Goal: Task Accomplishment & Management: Manage account settings

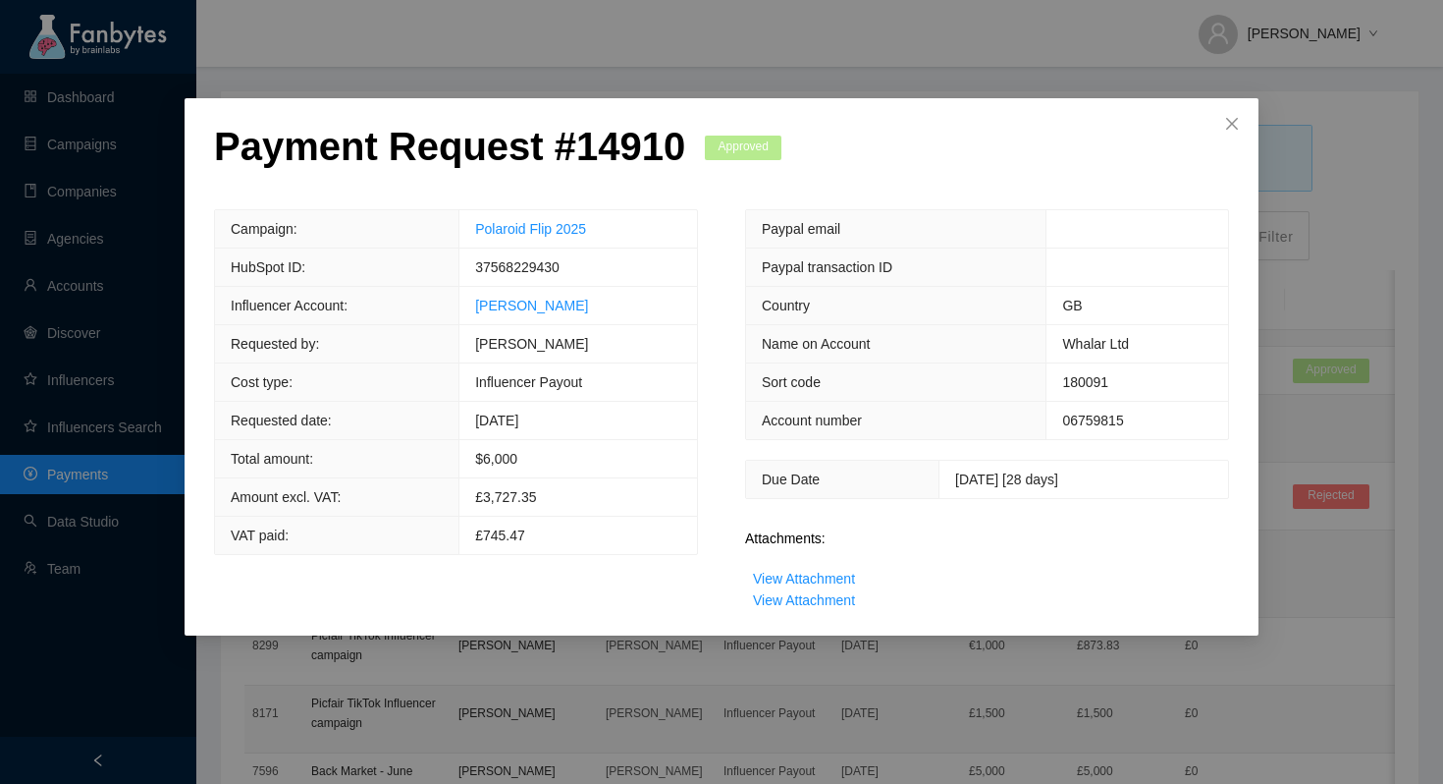
click at [723, 68] on div "Payment Request # 14910 Approved Campaign: Polaroid Flip 2025 HubSpot ID: 37568…" at bounding box center [721, 392] width 1443 height 784
click at [1230, 115] on span "Close" at bounding box center [1232, 124] width 53 height 53
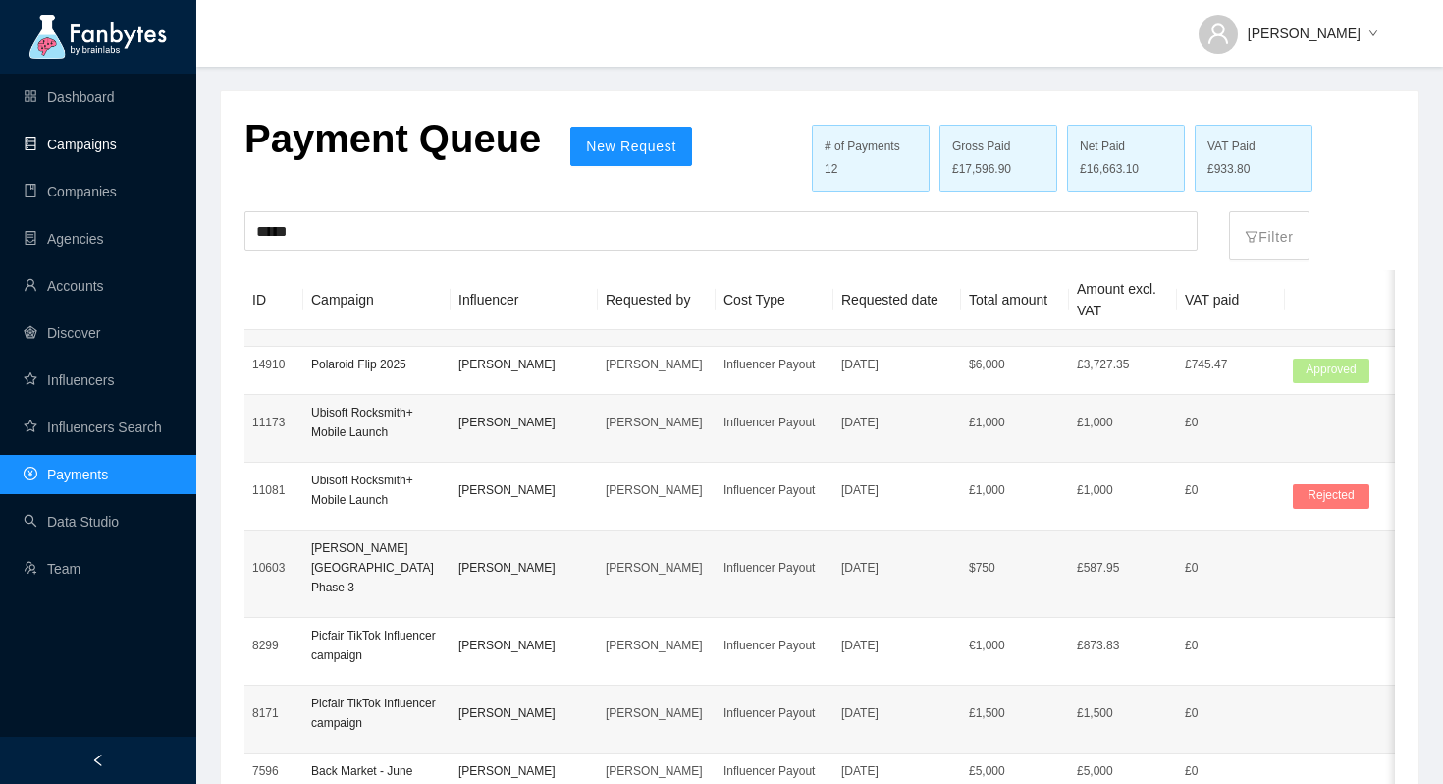
click at [104, 136] on link "Campaigns" at bounding box center [70, 144] width 93 height 16
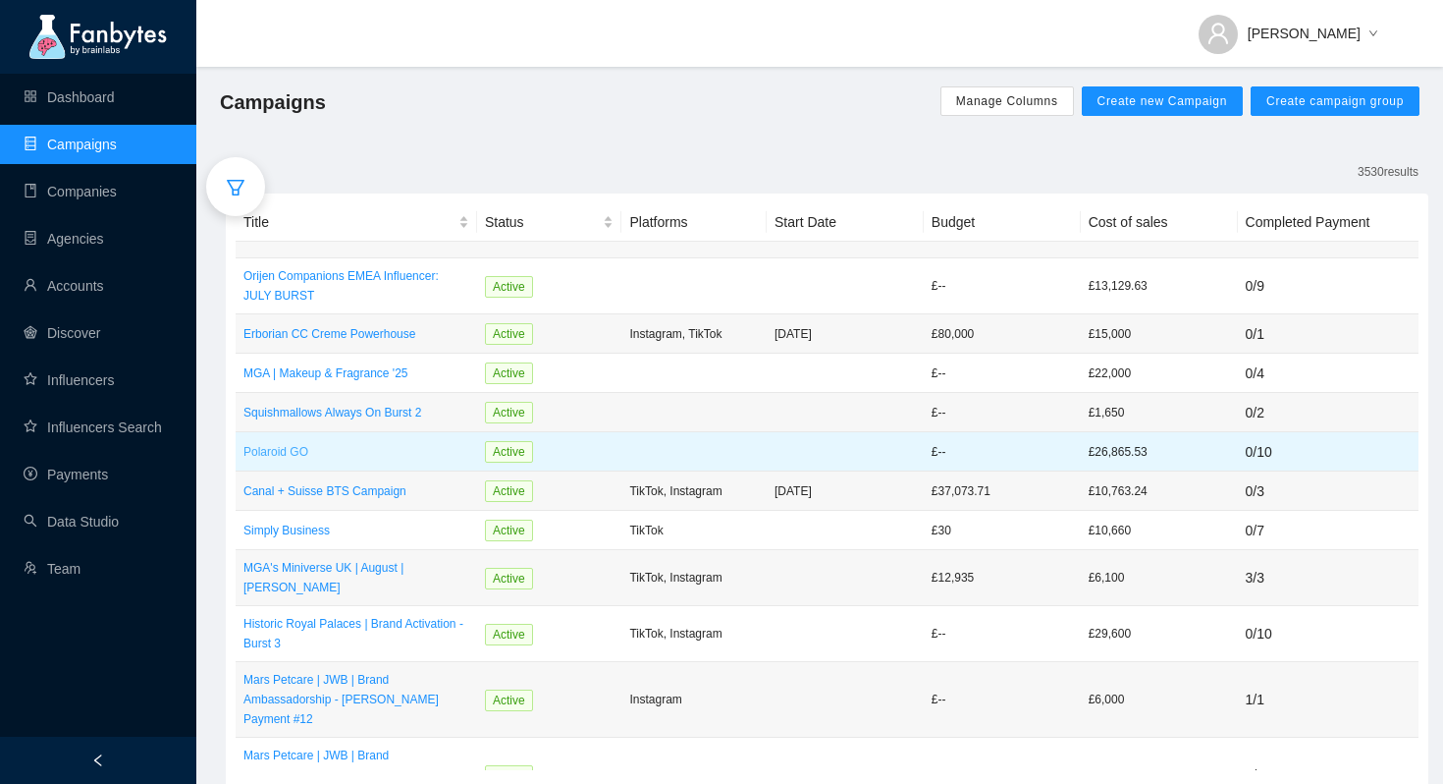
click at [285, 447] on p "Polaroid GO" at bounding box center [357, 452] width 226 height 20
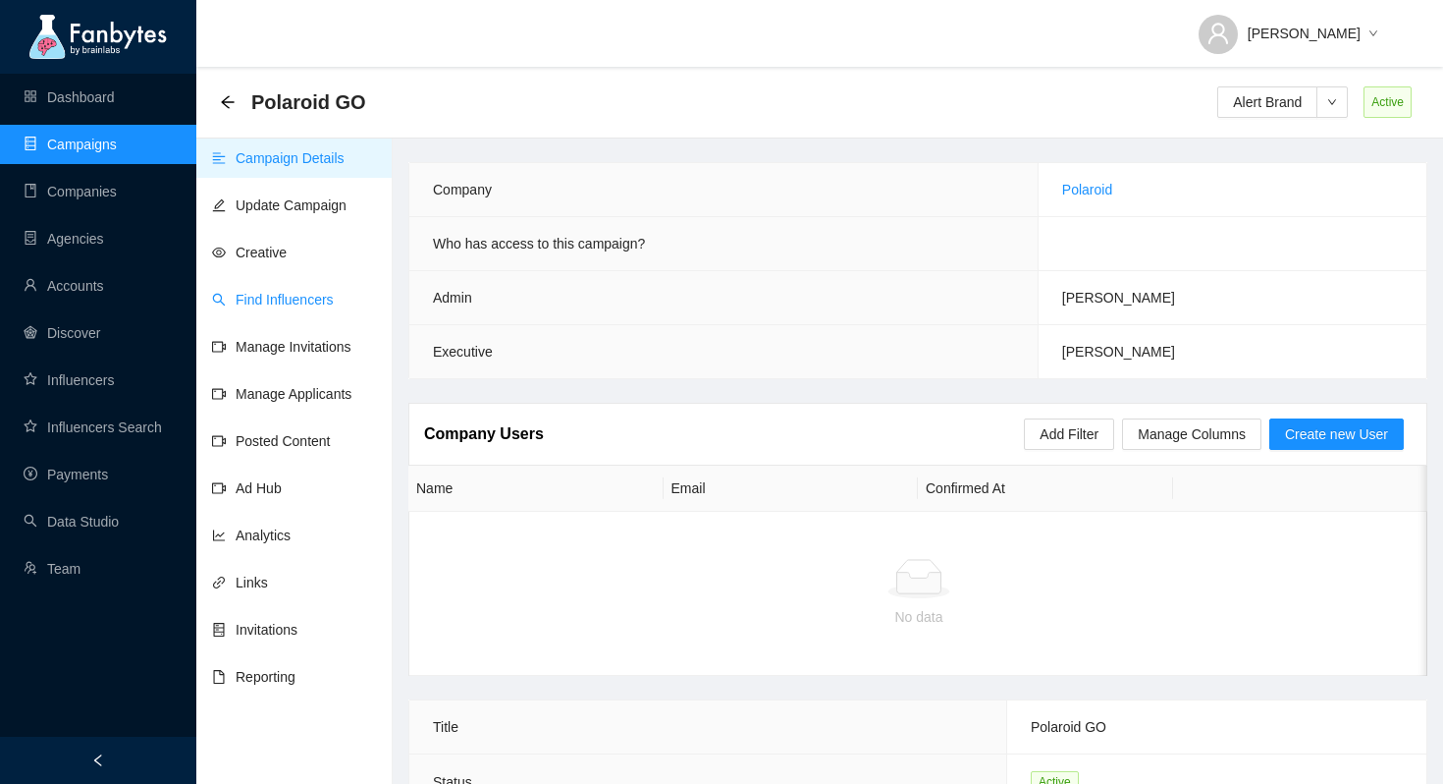
click at [314, 307] on link "Find Influencers" at bounding box center [273, 300] width 122 height 16
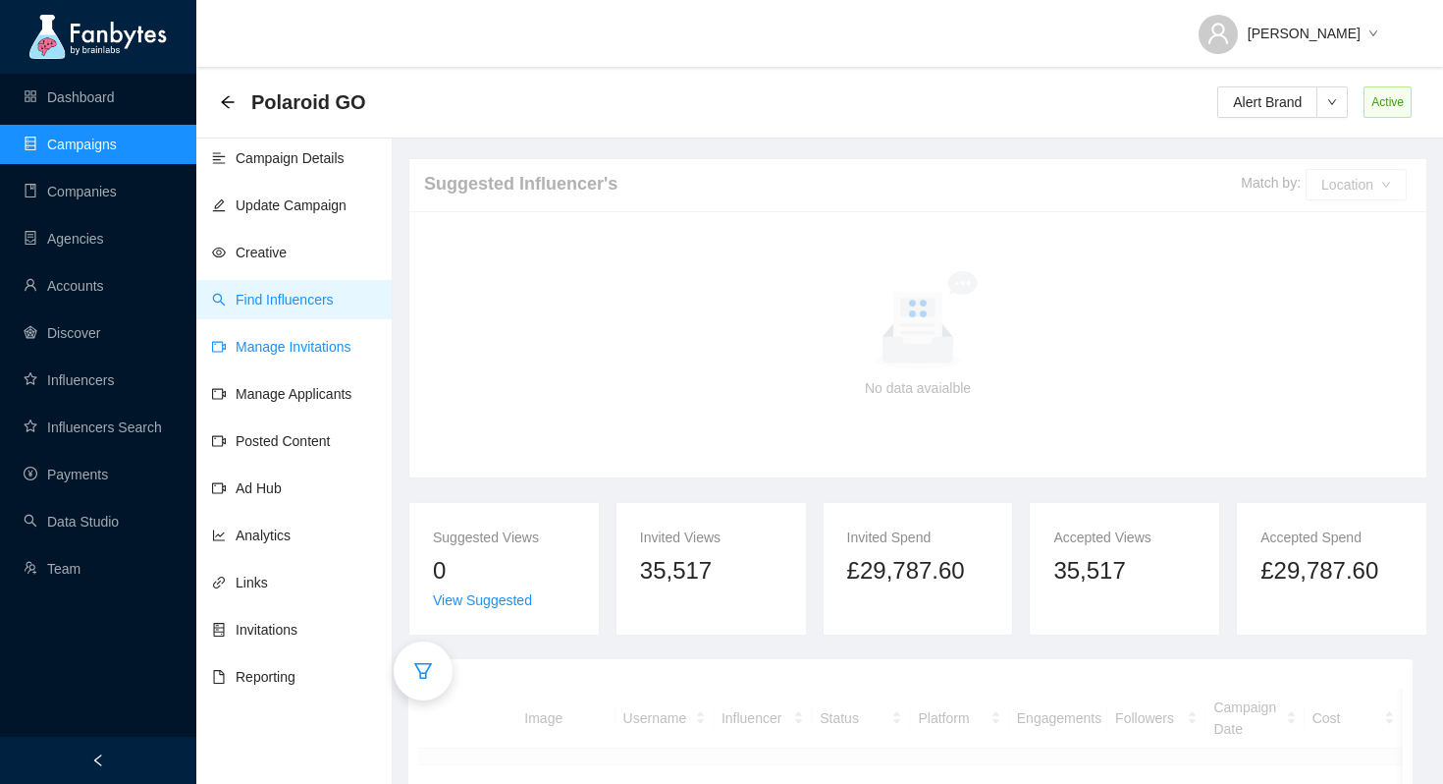
click at [320, 352] on link "Manage Invitations" at bounding box center [281, 347] width 139 height 16
